Goal: Navigation & Orientation: Find specific page/section

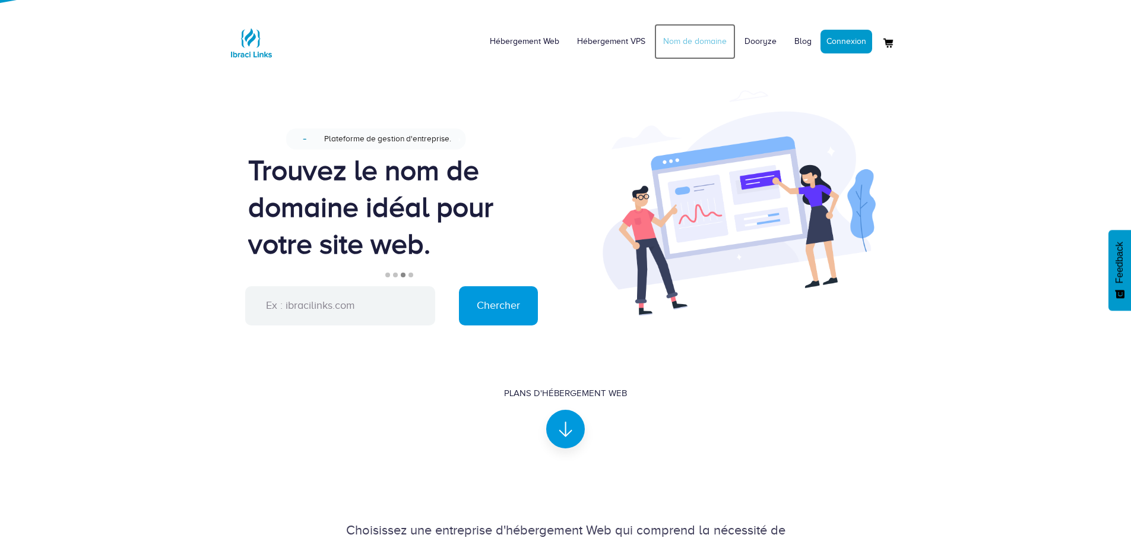
click at [679, 42] on link "Nom de domaine" at bounding box center [695, 42] width 81 height 36
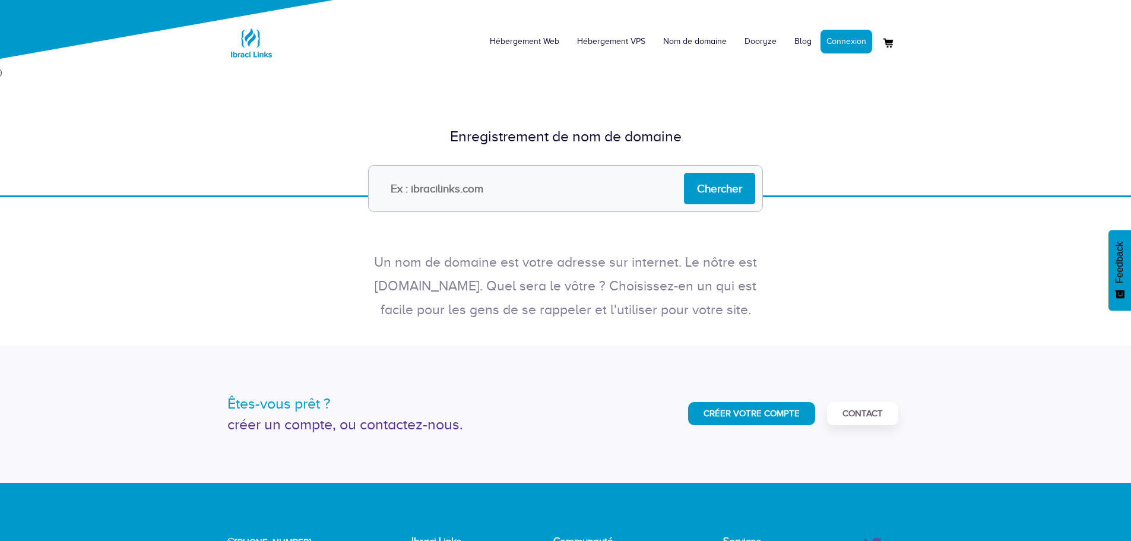
click at [523, 189] on input "text" at bounding box center [565, 188] width 395 height 47
type input "[DOMAIN_NAME]"
click at [707, 192] on input "Chercher" at bounding box center [719, 188] width 71 height 31
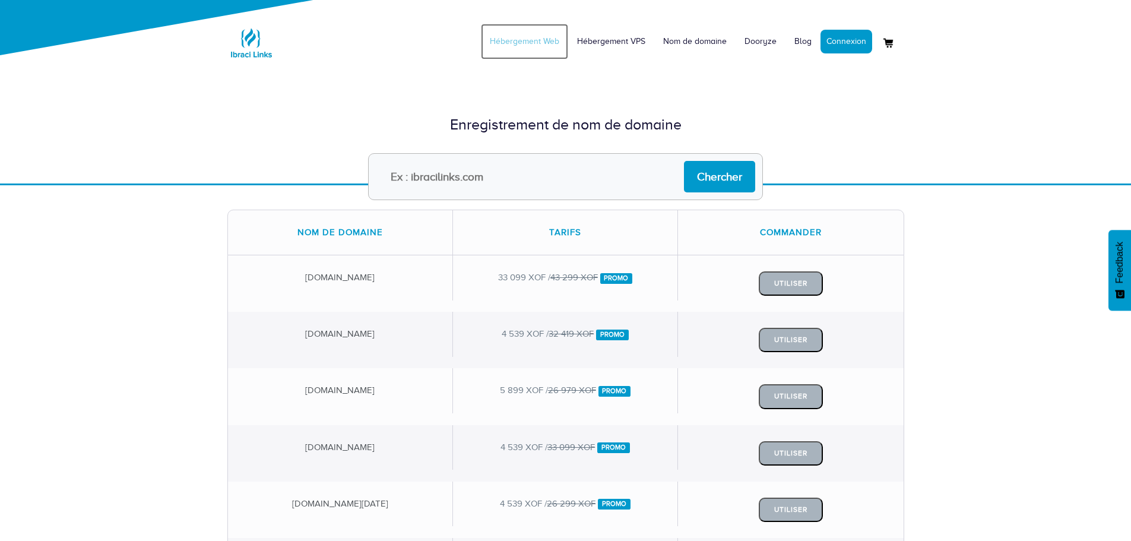
click at [535, 37] on link "Hébergement Web" at bounding box center [524, 42] width 87 height 36
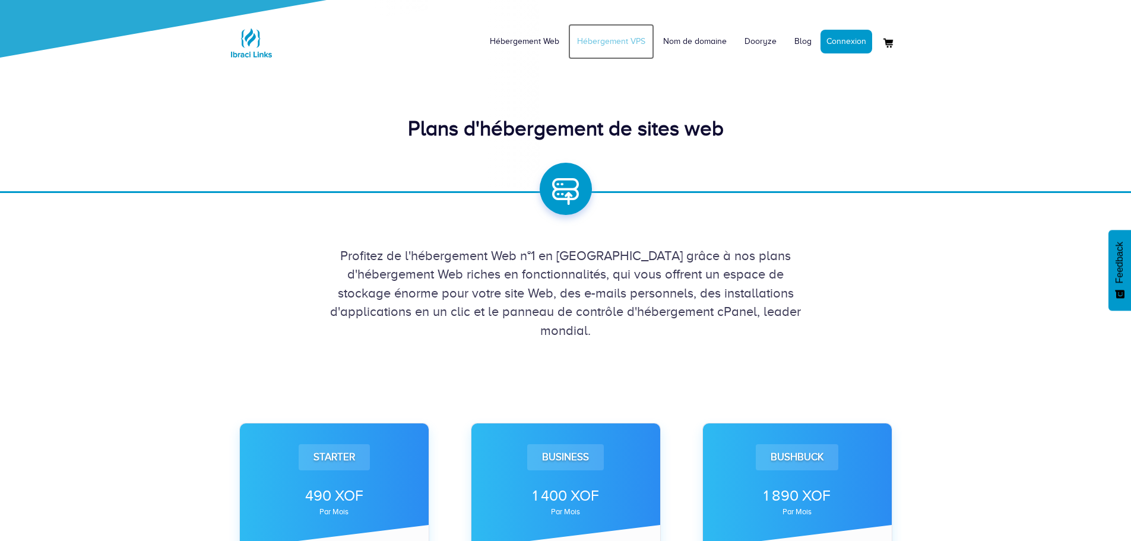
click at [615, 36] on link "Hébergement VPS" at bounding box center [611, 42] width 86 height 36
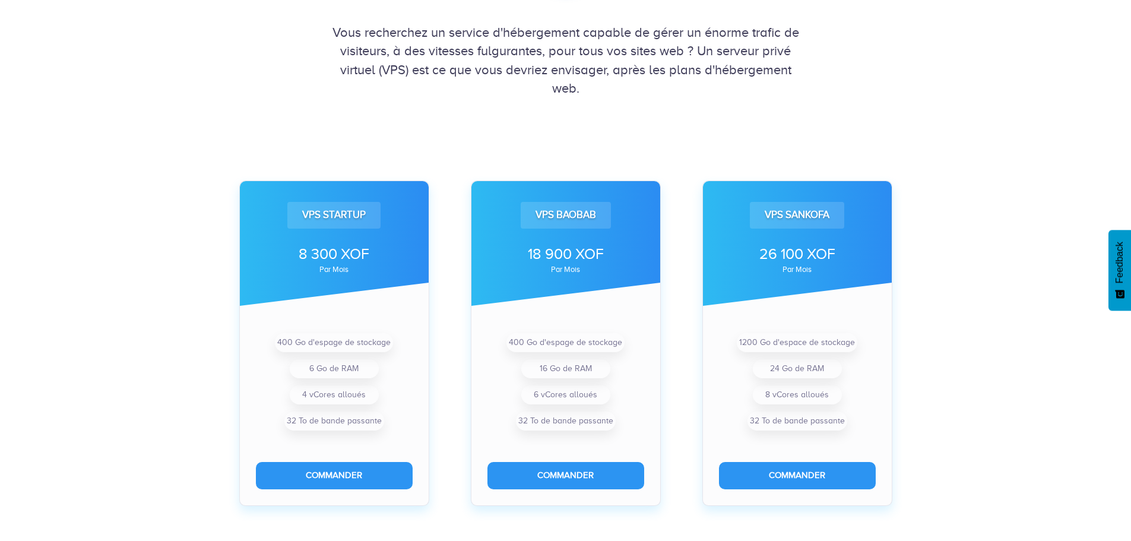
scroll to position [238, 0]
